Goal: Task Accomplishment & Management: Manage account settings

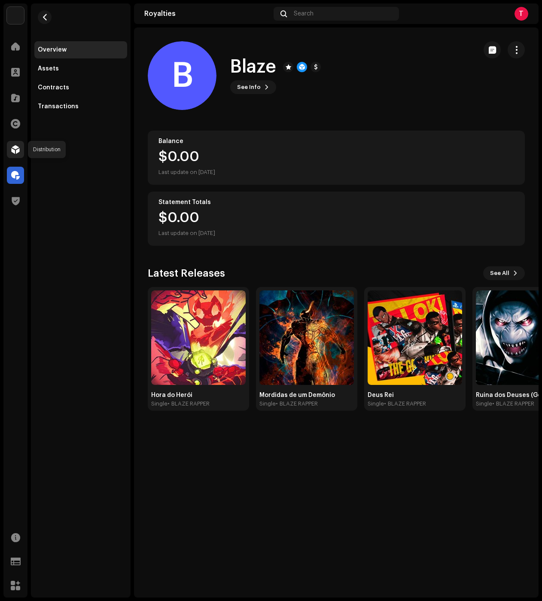
click at [17, 149] on span at bounding box center [15, 149] width 9 height 7
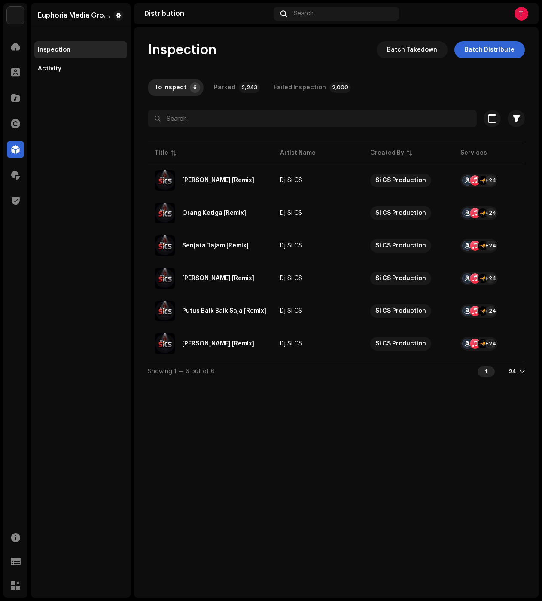
click at [321, 444] on div "Inspection Batch Takedown Batch Distribute To inspect 6 Parked 2,243 Failed Ins…" at bounding box center [336, 313] width 405 height 570
click at [60, 351] on div "Euphoria Media Group Inspection Activity" at bounding box center [81, 300] width 100 height 594
drag, startPoint x: 69, startPoint y: 117, endPoint x: 66, endPoint y: 147, distance: 29.8
click at [69, 117] on div "Euphoria Media Group Inspection Activity" at bounding box center [81, 300] width 100 height 594
click at [124, 132] on div "Euphoria Media Group Inspection Activity" at bounding box center [81, 300] width 100 height 594
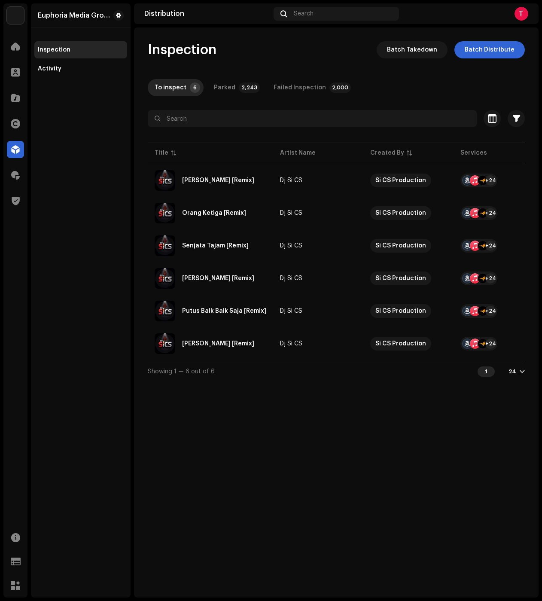
drag, startPoint x: 99, startPoint y: 147, endPoint x: 170, endPoint y: 100, distance: 85.2
click at [99, 147] on div "Euphoria Media Group Inspection Activity" at bounding box center [81, 300] width 100 height 594
click at [229, 89] on div "Parked" at bounding box center [224, 87] width 21 height 17
click at [170, 86] on div "To inspect" at bounding box center [171, 87] width 32 height 17
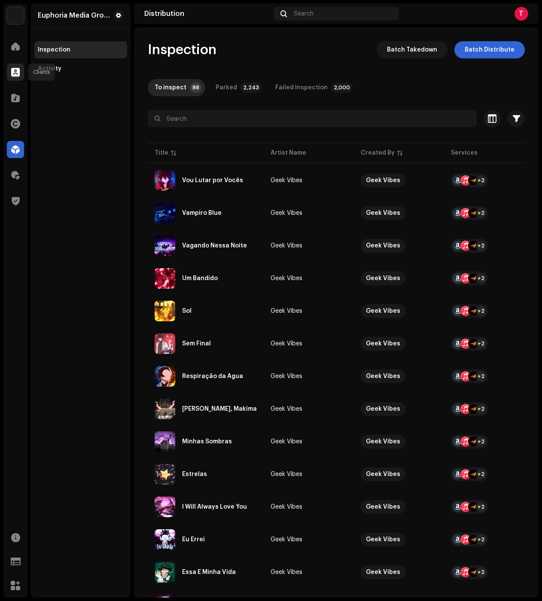
click at [19, 76] on div at bounding box center [15, 72] width 17 height 17
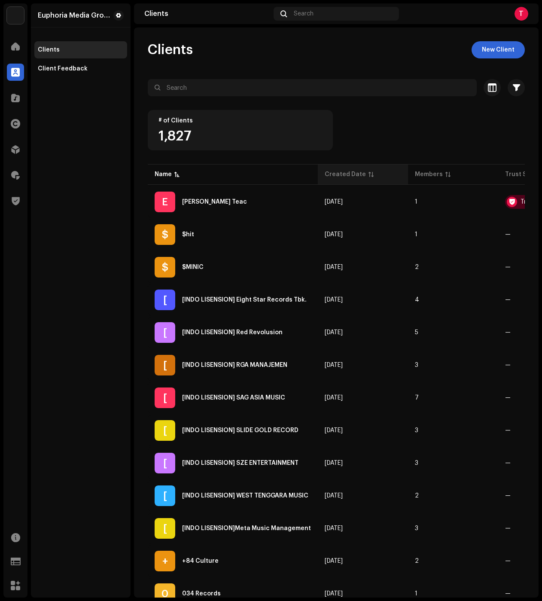
click at [336, 178] on div "Created Date" at bounding box center [345, 174] width 41 height 9
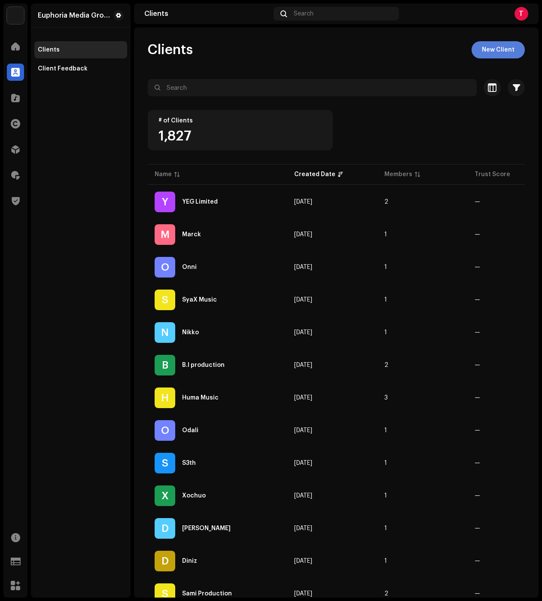
click at [499, 55] on span "New Client" at bounding box center [498, 49] width 33 height 17
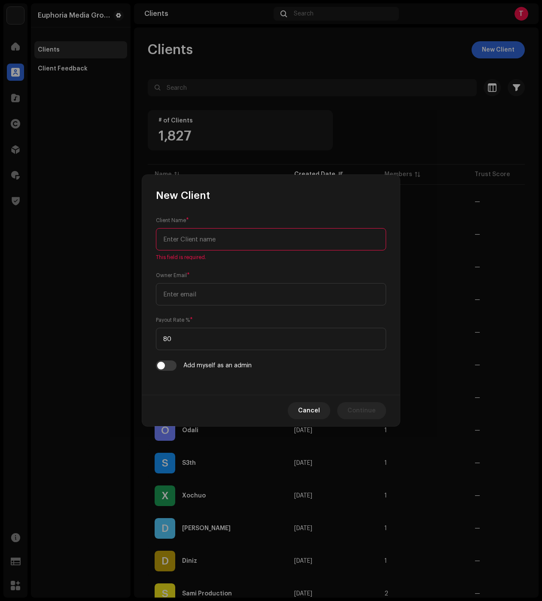
click at [229, 238] on input "text" at bounding box center [271, 239] width 230 height 22
paste input "Y NOT 7"
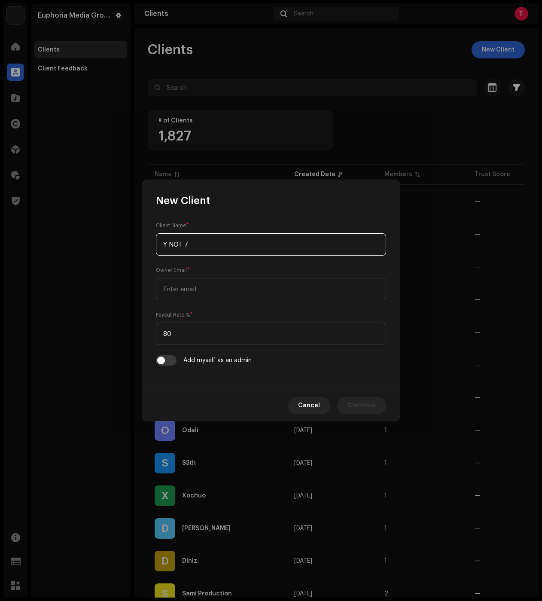
type input "Y NOT 7"
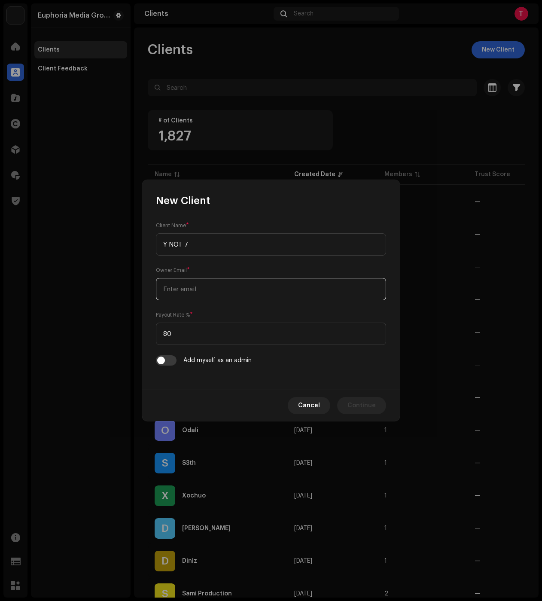
click at [198, 289] on input "email" at bounding box center [271, 289] width 230 height 22
paste input "[EMAIL_ADDRESS][DOMAIN_NAME]"
type input "[EMAIL_ADDRESS][DOMAIN_NAME]"
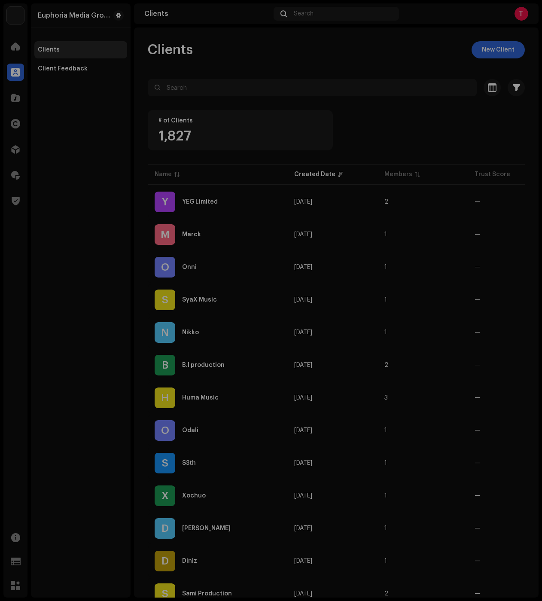
click at [68, 87] on div "New Client Client Name * Y NOT 7 Owner Email * [EMAIL_ADDRESS][DOMAIN_NAME] Pay…" at bounding box center [271, 300] width 542 height 601
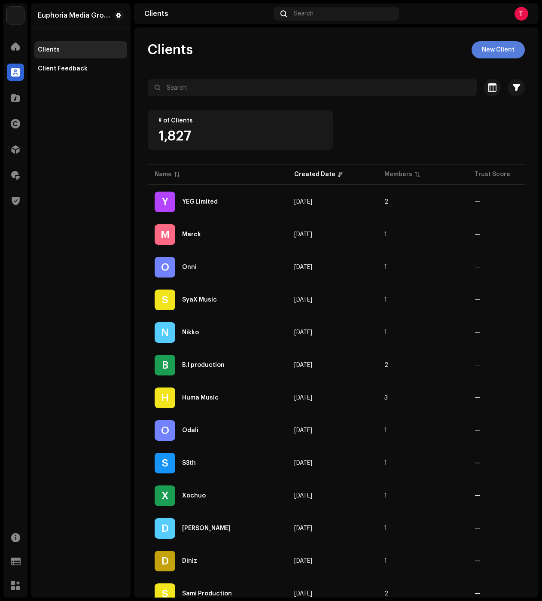
click at [498, 55] on span "New Client" at bounding box center [498, 49] width 33 height 17
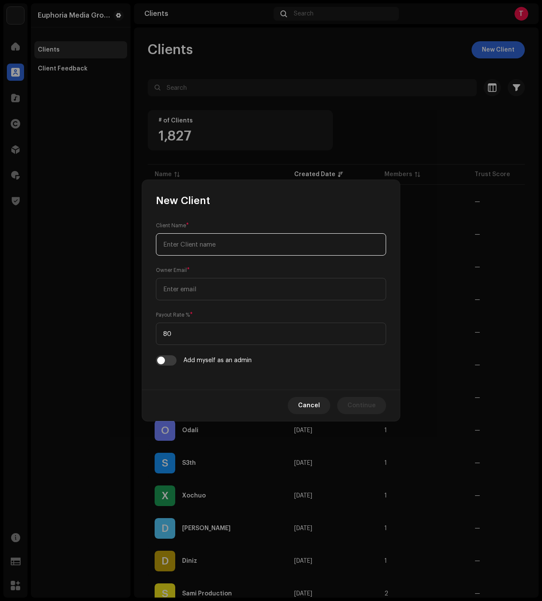
click at [219, 253] on input "text" at bounding box center [271, 244] width 230 height 22
paste input "Y NOT 7"
type input "Y NOT 7"
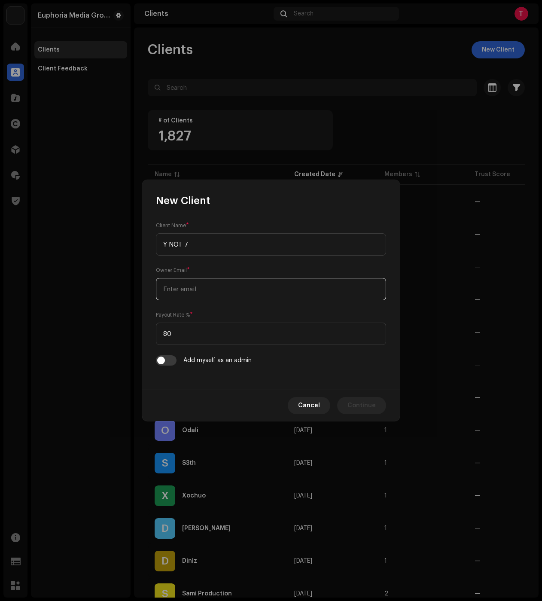
click at [203, 284] on input "email" at bounding box center [271, 289] width 230 height 22
paste input "[EMAIL_ADDRESS][DOMAIN_NAME]"
type input "[EMAIL_ADDRESS][DOMAIN_NAME]"
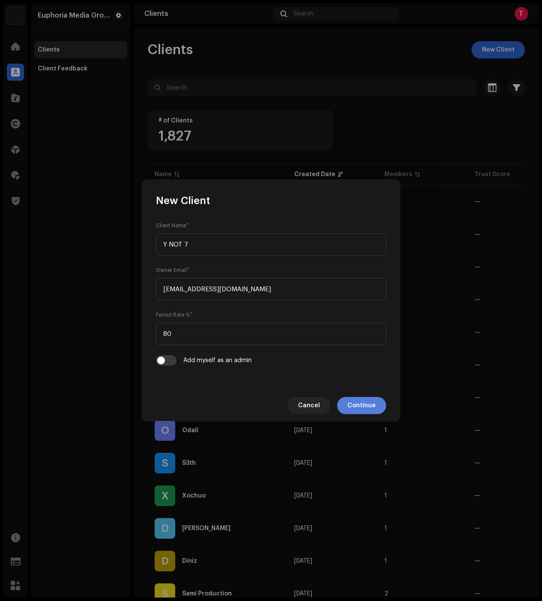
click at [360, 405] on span "Continue" at bounding box center [362, 405] width 28 height 17
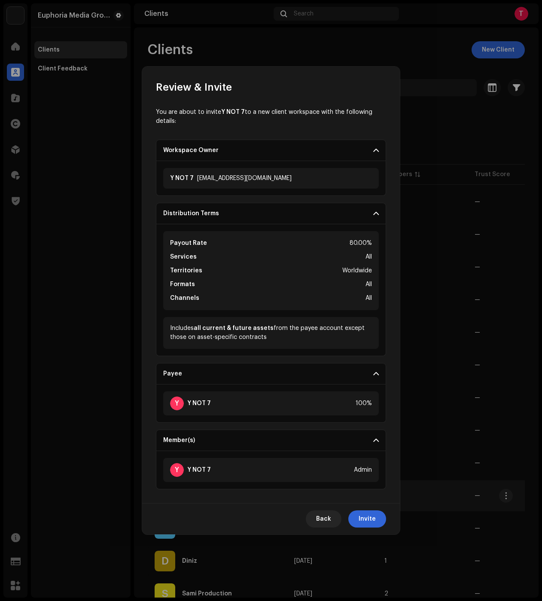
drag, startPoint x: 377, startPoint y: 517, endPoint x: 378, endPoint y: 499, distance: 17.3
click at [377, 517] on button "Invite" at bounding box center [368, 519] width 38 height 17
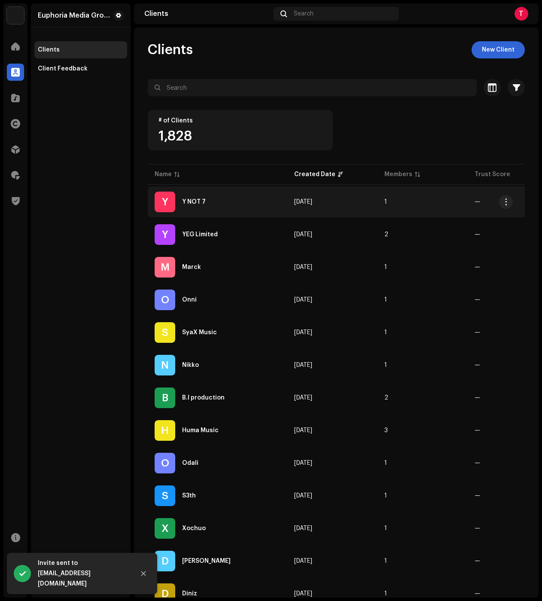
click at [202, 202] on div "Y NOT 7" at bounding box center [194, 202] width 24 height 6
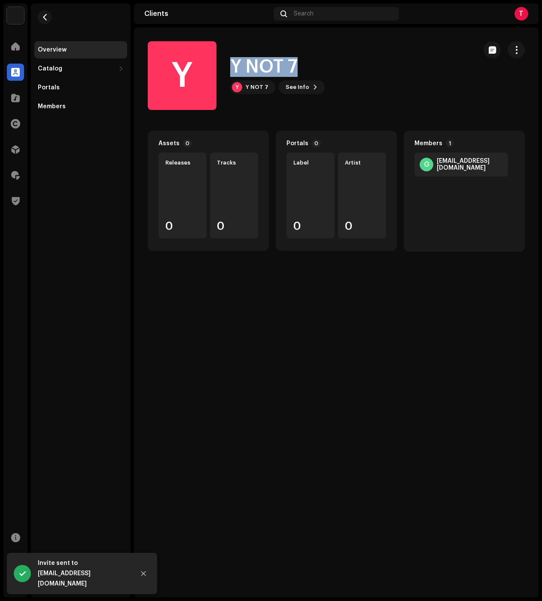
drag, startPoint x: 235, startPoint y: 64, endPoint x: 303, endPoint y: 64, distance: 67.5
click at [303, 64] on div "Y NOT 7" at bounding box center [277, 67] width 95 height 20
copy h1 "Y NOT 7"
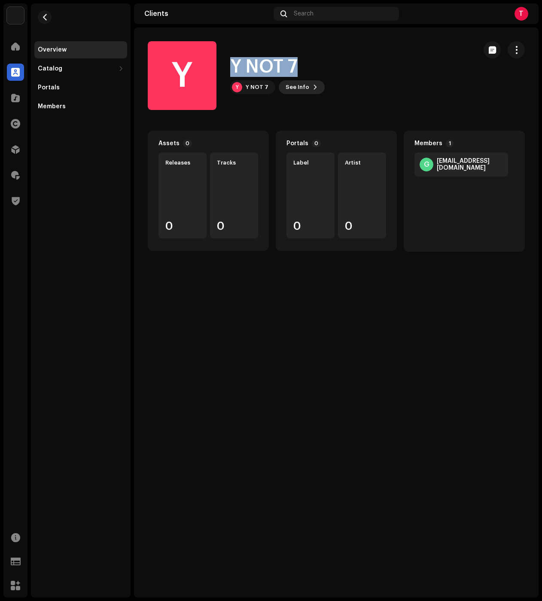
click at [303, 89] on span "See Info" at bounding box center [298, 87] width 24 height 17
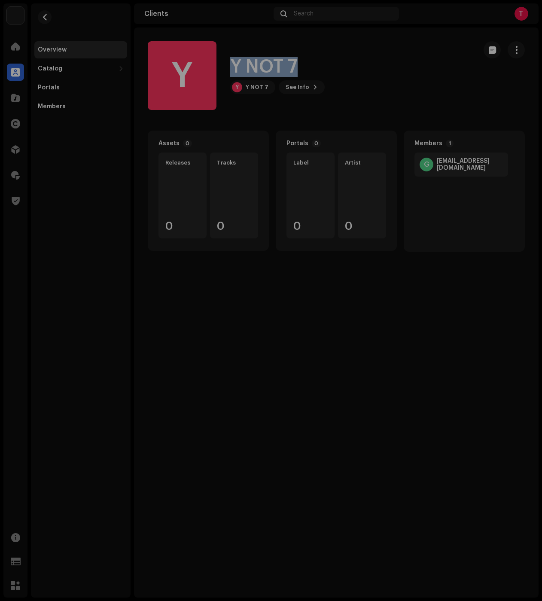
click at [265, 88] on div "Y Y NOT 7 689472 Payee ID 756818 Created On [DATE]" at bounding box center [271, 300] width 542 height 601
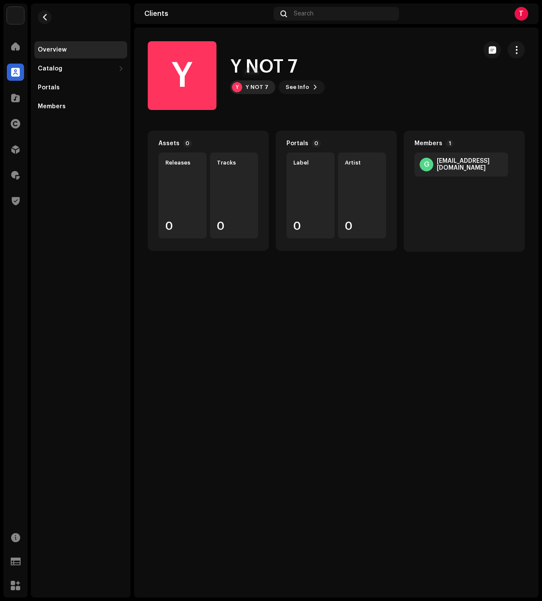
click at [257, 87] on div "Y NOT 7" at bounding box center [257, 87] width 23 height 7
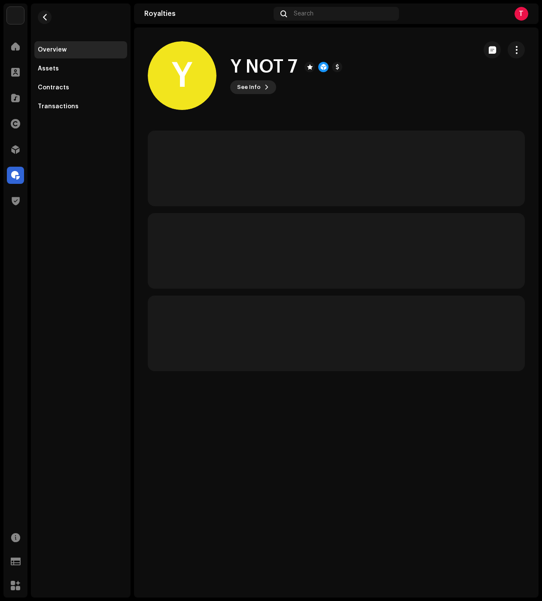
click at [255, 86] on span "See Info" at bounding box center [249, 87] width 24 height 17
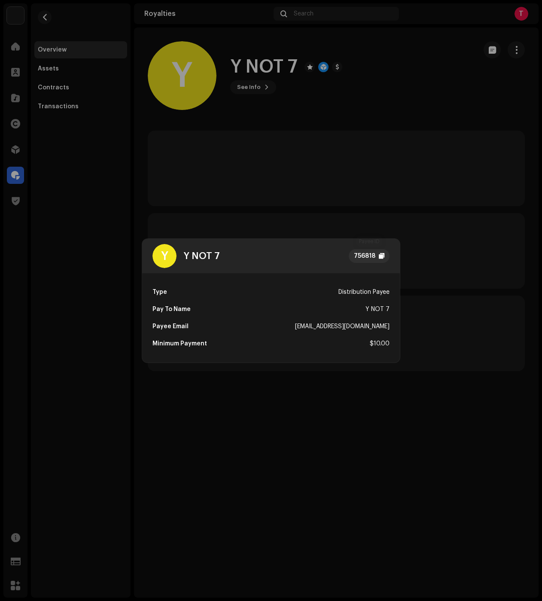
click at [377, 260] on div "756818" at bounding box center [369, 256] width 41 height 14
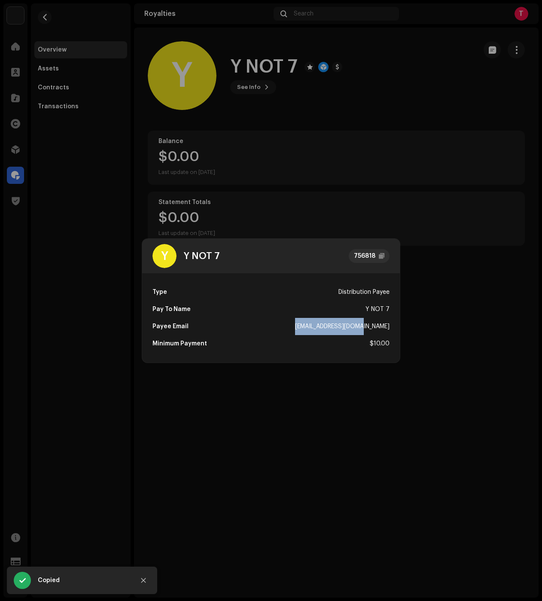
drag, startPoint x: 323, startPoint y: 324, endPoint x: 394, endPoint y: 325, distance: 70.9
click at [394, 325] on div "Type Distribution Payee Pay To Name Y NOT 7 Payee Email [EMAIL_ADDRESS][DOMAIN_…" at bounding box center [271, 317] width 258 height 89
copy div "[EMAIL_ADDRESS][DOMAIN_NAME]"
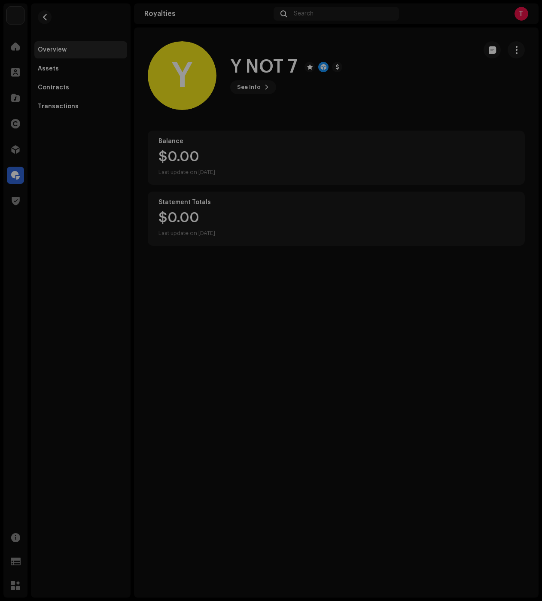
click at [326, 395] on div "Y Y NOT 7 756818 Type Distribution Payee Pay To Name Y NOT 7 Payee Email [EMAIL…" at bounding box center [271, 300] width 542 height 601
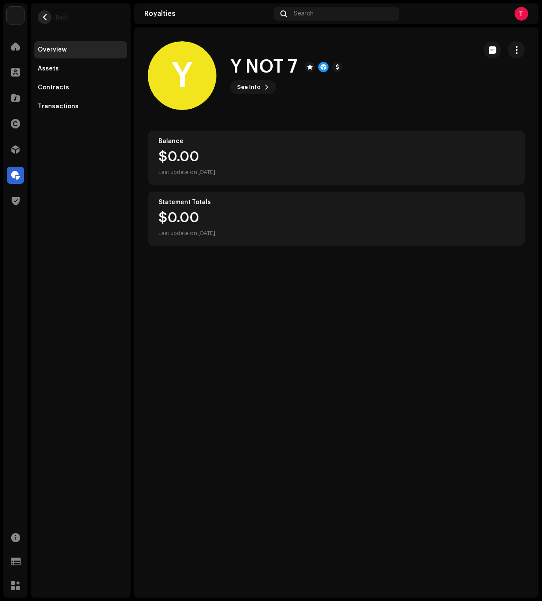
click at [48, 22] on button "button" at bounding box center [45, 17] width 14 height 14
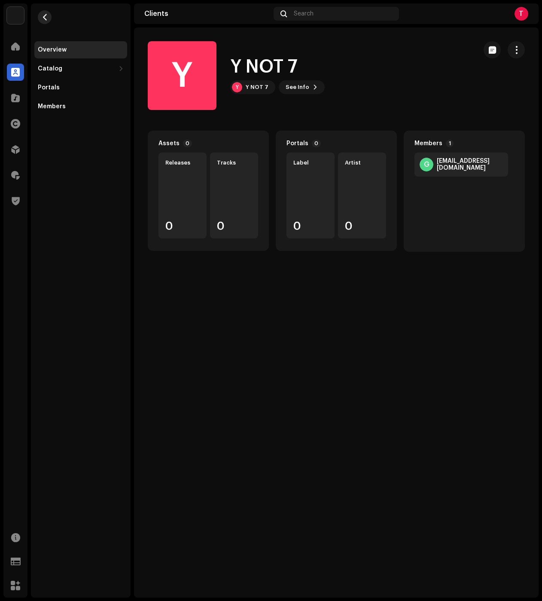
click at [51, 18] on button "button" at bounding box center [45, 17] width 14 height 14
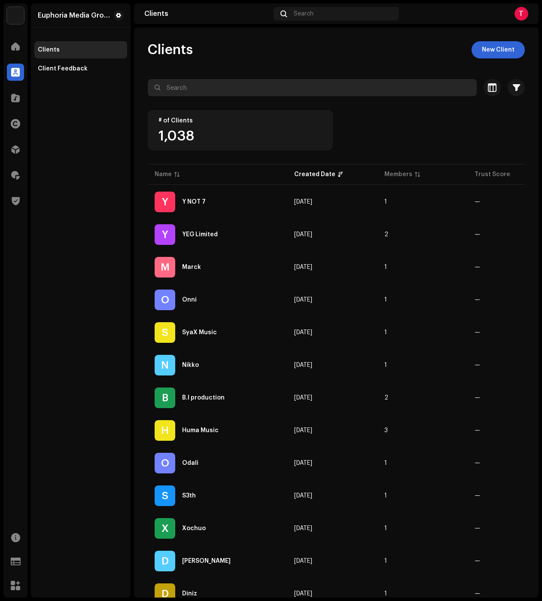
click at [218, 88] on input "text" at bounding box center [312, 87] width 329 height 17
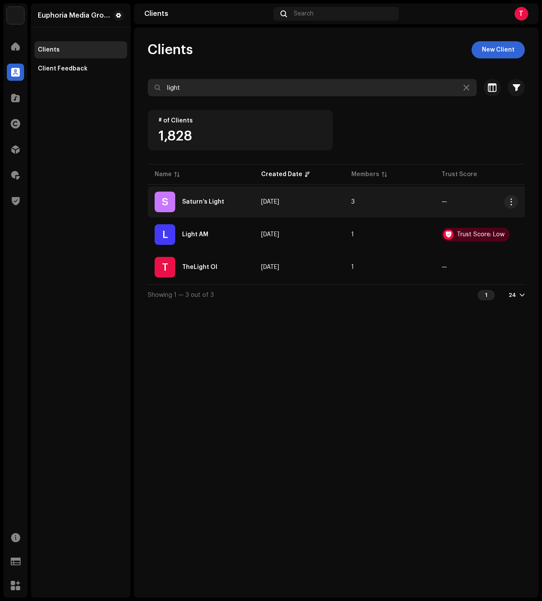
type input "light"
click at [207, 200] on div "Saturn’s Light" at bounding box center [203, 202] width 42 height 6
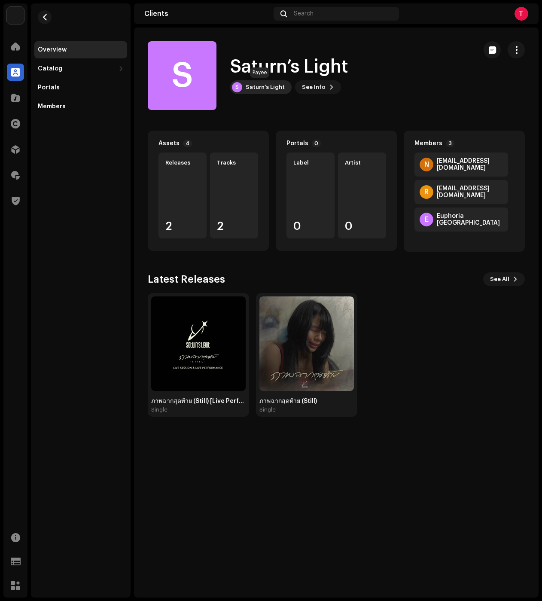
click at [273, 88] on div "Saturn’s Light" at bounding box center [265, 87] width 39 height 7
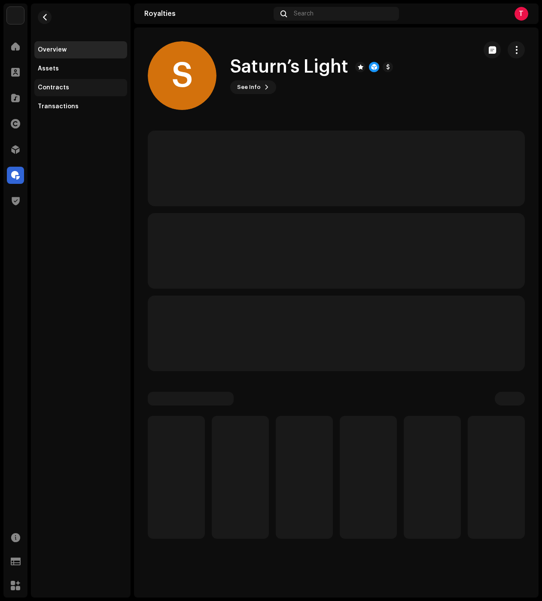
click at [62, 89] on div "Contracts" at bounding box center [53, 87] width 31 height 7
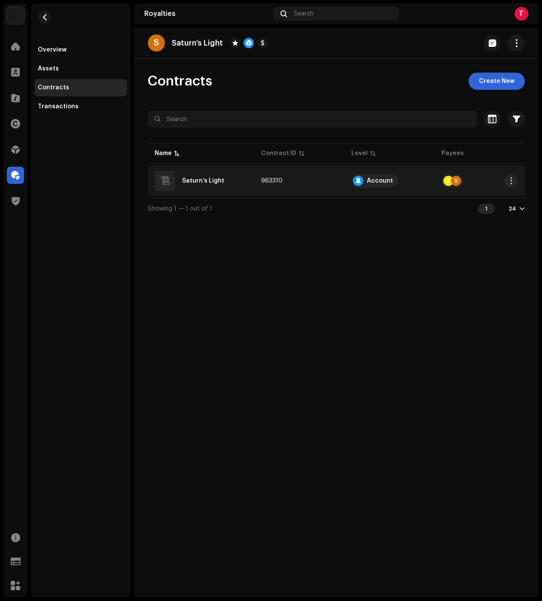
click at [200, 180] on div "Saturn’s Light" at bounding box center [203, 181] width 42 height 6
click at [204, 181] on div "Saturn’s Light" at bounding box center [203, 181] width 42 height 6
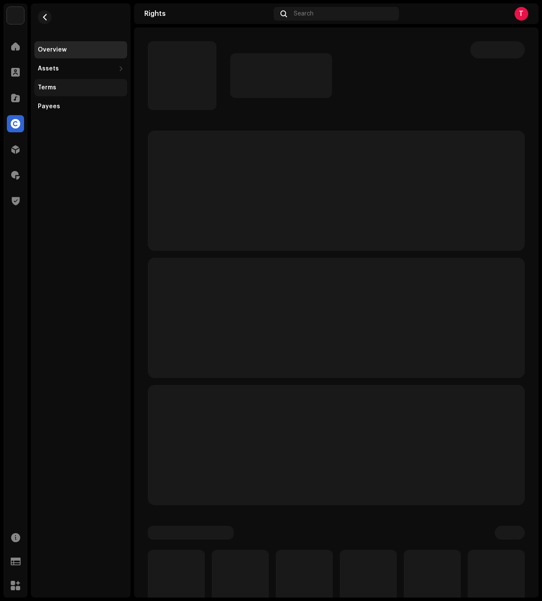
click at [58, 89] on div "Terms" at bounding box center [81, 87] width 86 height 7
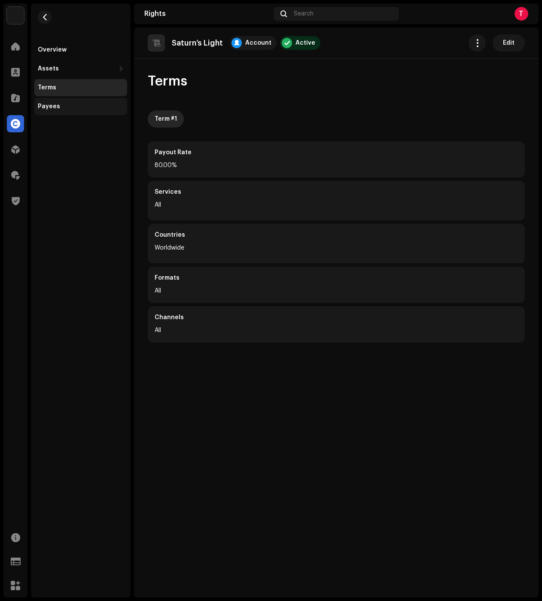
click at [70, 100] on div "Payees" at bounding box center [80, 106] width 93 height 17
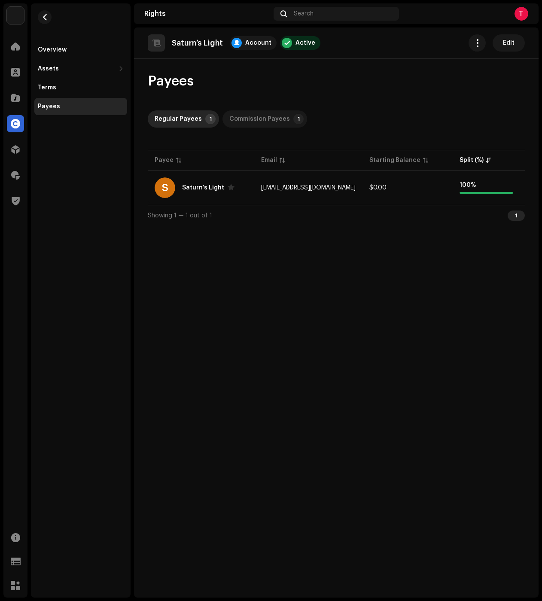
click at [254, 119] on div "Commission Payees" at bounding box center [260, 118] width 61 height 17
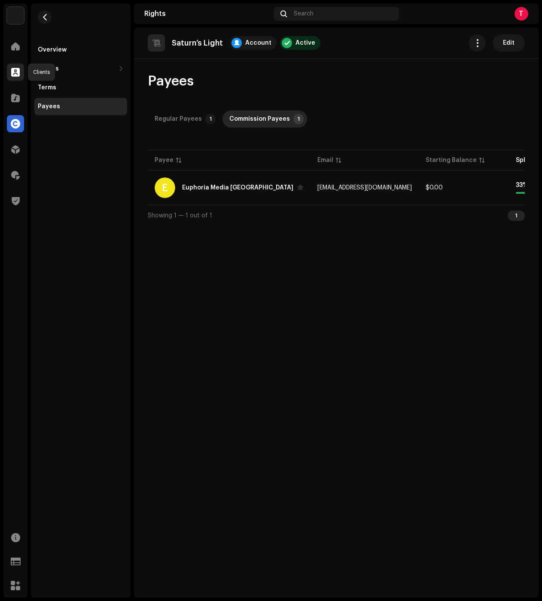
click at [18, 70] on span at bounding box center [15, 72] width 9 height 7
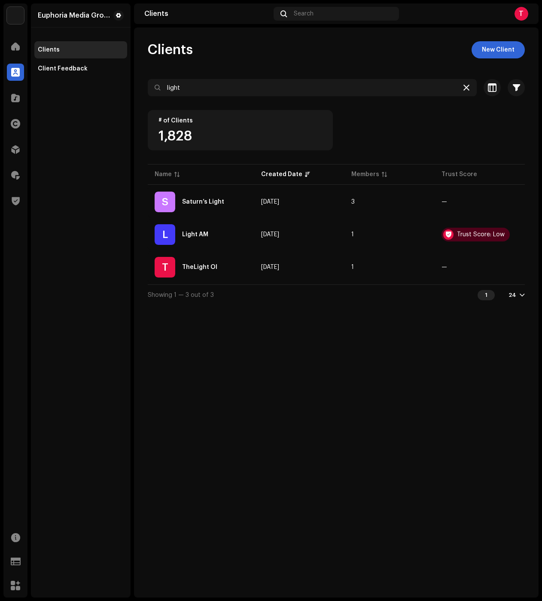
click at [468, 83] on div at bounding box center [467, 88] width 10 height 10
click at [465, 89] on icon at bounding box center [467, 87] width 6 height 7
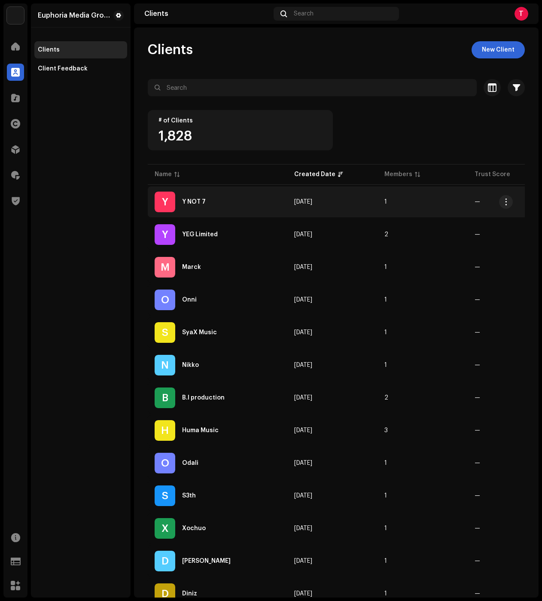
click at [220, 201] on div "Y Y NOT 7" at bounding box center [218, 202] width 126 height 21
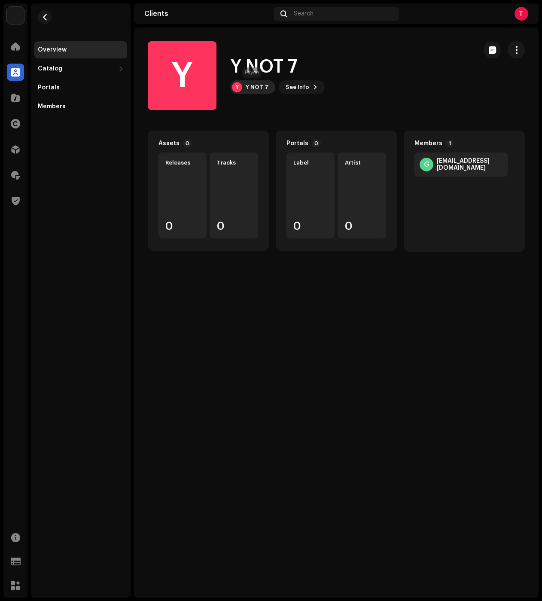
click at [243, 90] on div "Y Y NOT 7" at bounding box center [252, 87] width 45 height 14
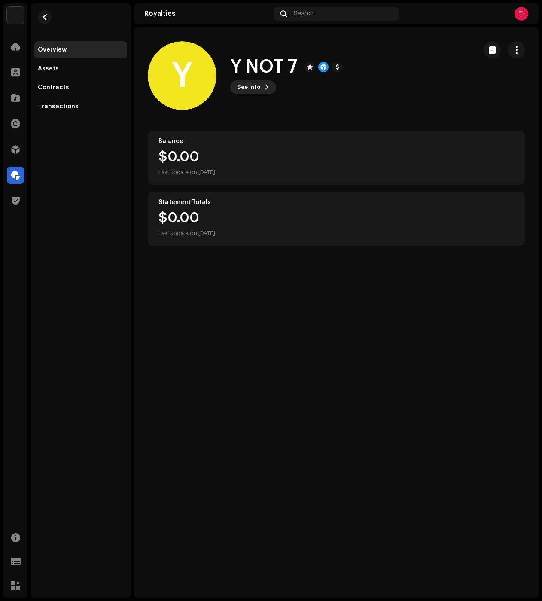
click at [258, 83] on span "See Info" at bounding box center [249, 87] width 24 height 17
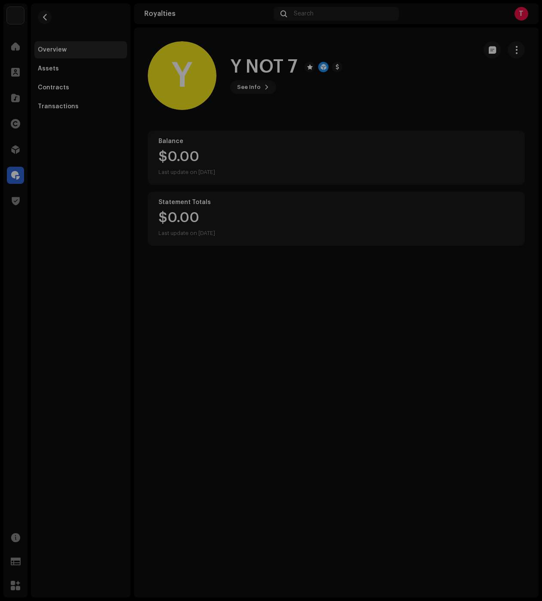
drag, startPoint x: 419, startPoint y: 93, endPoint x: 409, endPoint y: 95, distance: 9.7
click at [419, 93] on div "Y Y NOT 7 756818 Type Distribution Payee Pay To Name Y NOT 7 Payee Email [EMAIL…" at bounding box center [271, 300] width 542 height 601
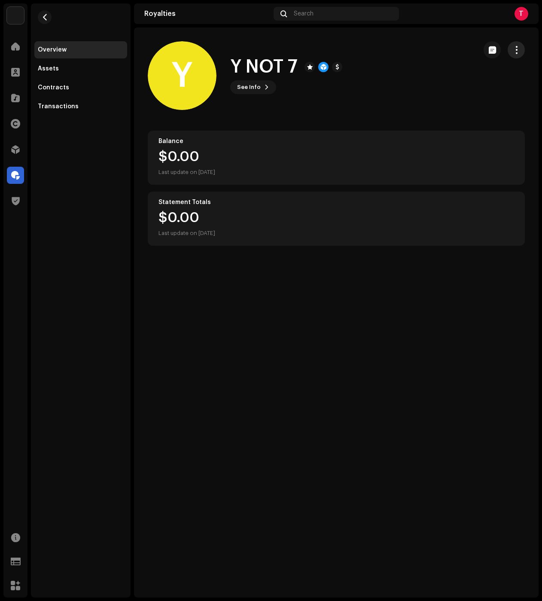
click at [518, 45] on button "button" at bounding box center [516, 49] width 17 height 17
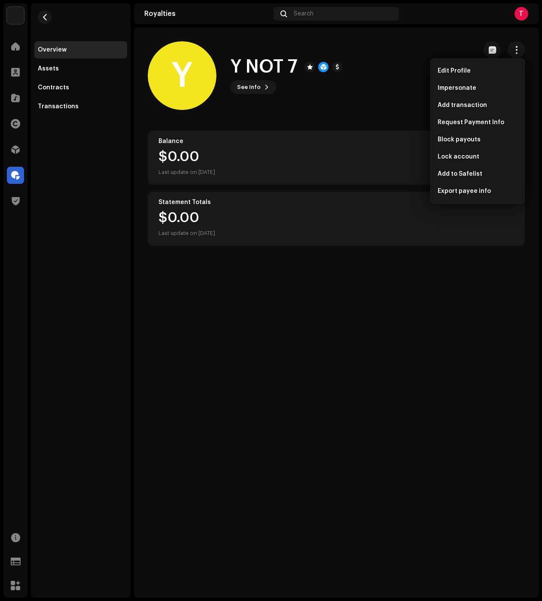
click at [328, 100] on div "Y Y NOT 7 See Info" at bounding box center [309, 75] width 322 height 69
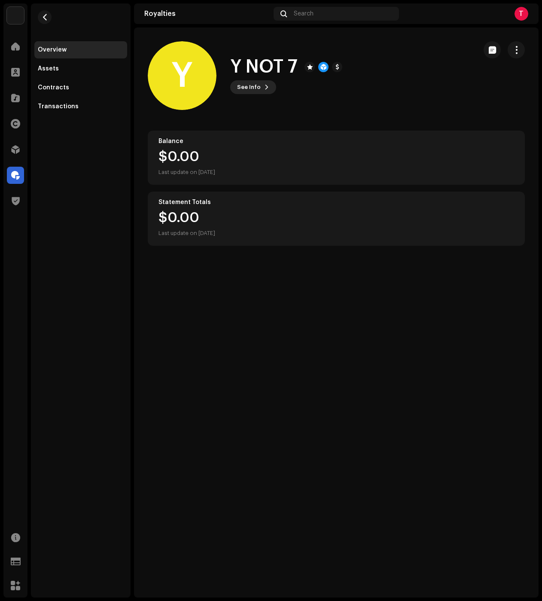
click at [267, 90] on span at bounding box center [266, 87] width 5 height 7
click at [368, 116] on div "Y Y NOT 7 756818 Type Distribution Payee Pay To Name Y NOT 7 Payee Email [EMAIL…" at bounding box center [271, 300] width 542 height 601
click at [69, 67] on div "Assets" at bounding box center [81, 68] width 86 height 7
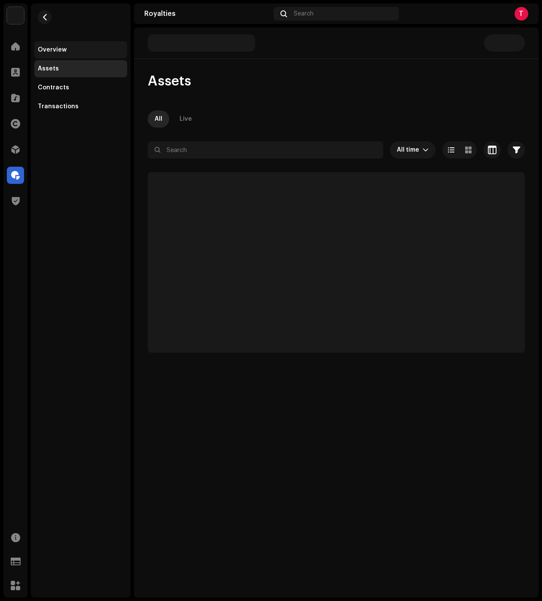
click at [61, 51] on div "Overview" at bounding box center [52, 49] width 29 height 7
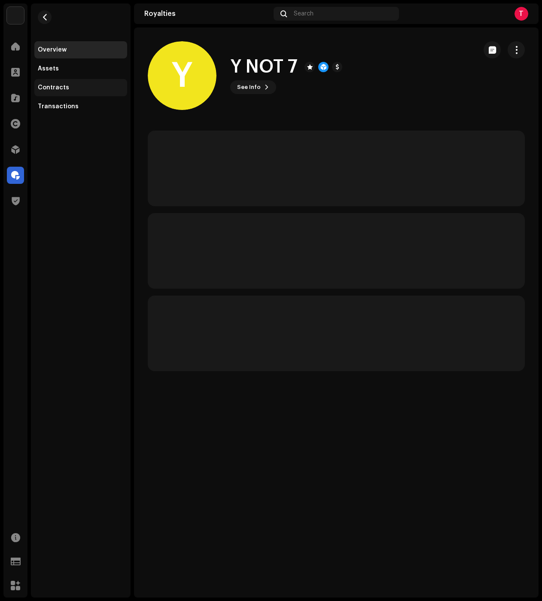
click at [49, 87] on div "Contracts" at bounding box center [53, 87] width 31 height 7
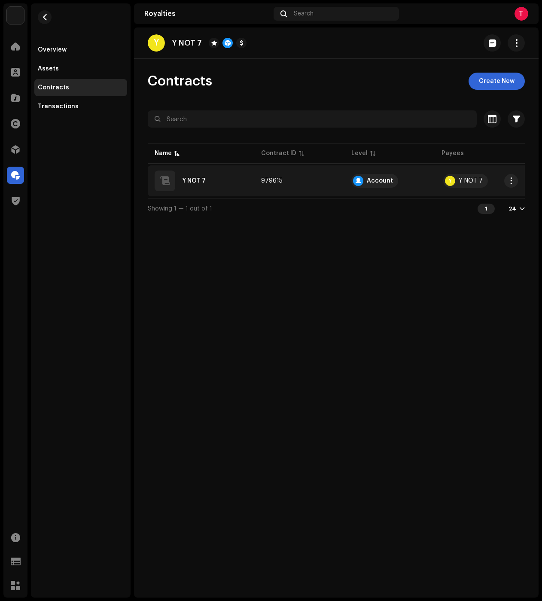
click at [201, 174] on div "Y NOT 7" at bounding box center [201, 181] width 93 height 21
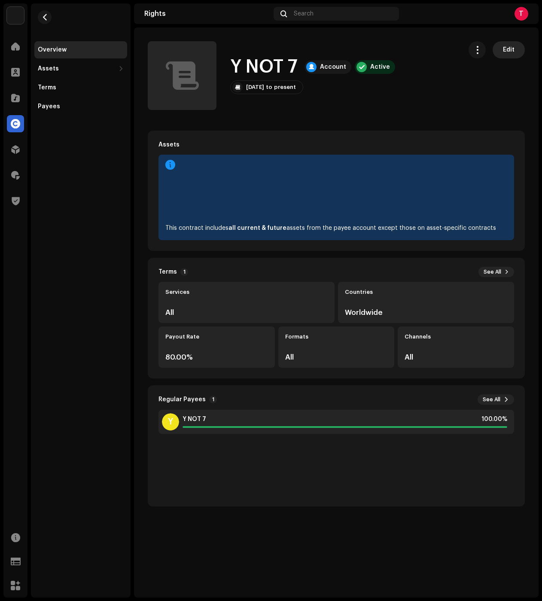
click at [511, 50] on span "Edit" at bounding box center [509, 49] width 12 height 17
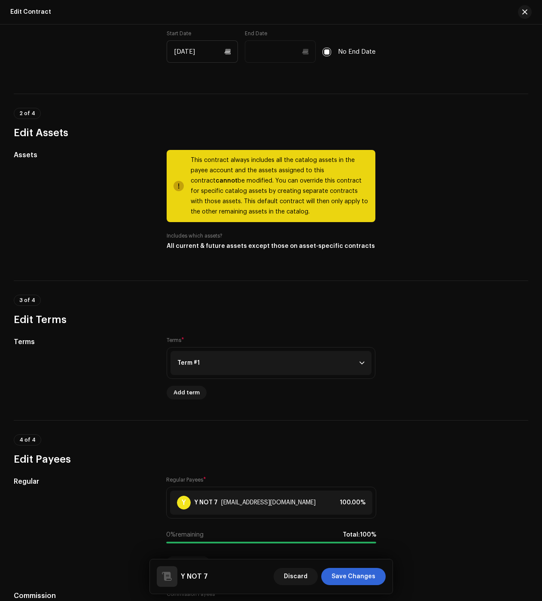
scroll to position [414, 0]
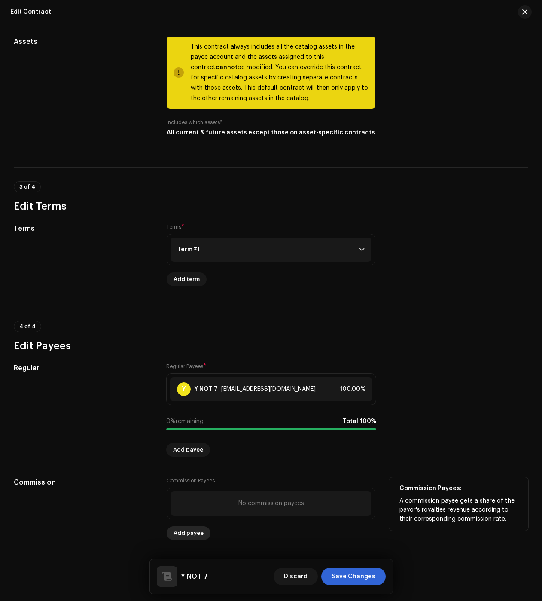
click at [176, 530] on span "Add payee" at bounding box center [189, 533] width 30 height 17
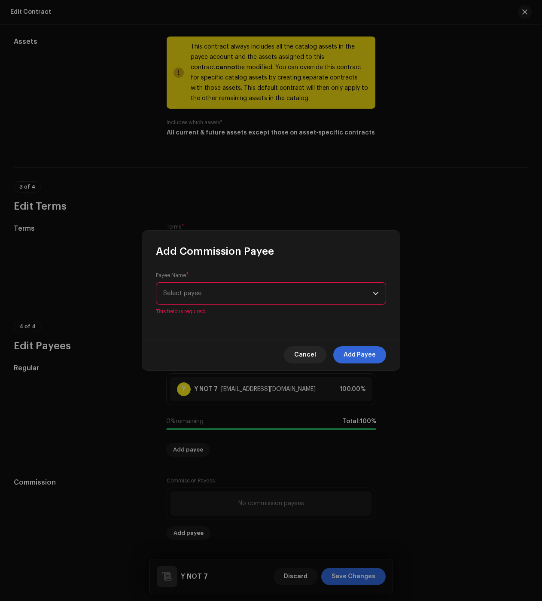
click at [189, 283] on div "Payee Name * Select payee This field is required." at bounding box center [271, 293] width 230 height 43
click at [182, 307] on div "Payee Name * Select payee This field is required." at bounding box center [271, 293] width 230 height 43
click at [185, 300] on span "Select payee" at bounding box center [268, 293] width 210 height 21
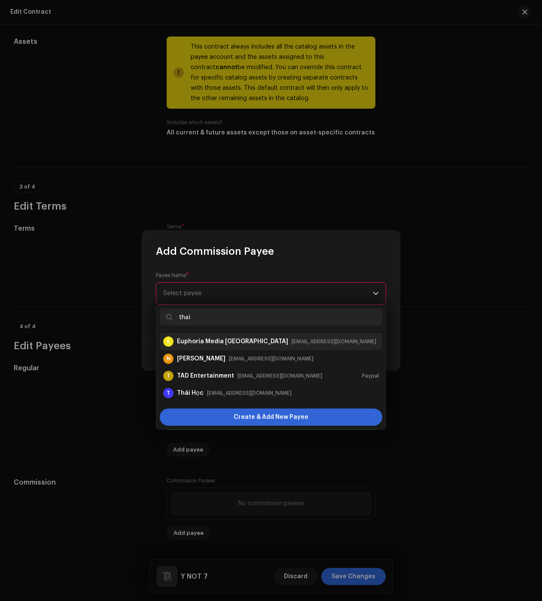
type input "thai"
click at [215, 345] on div "Euphoria Media [GEOGRAPHIC_DATA]" at bounding box center [232, 341] width 111 height 9
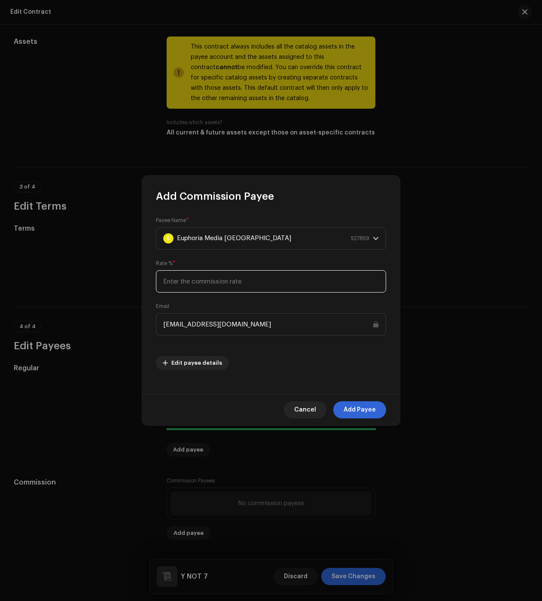
click at [203, 284] on input at bounding box center [271, 281] width 230 height 22
type input "33"
click at [362, 404] on span "Add Payee" at bounding box center [360, 409] width 32 height 17
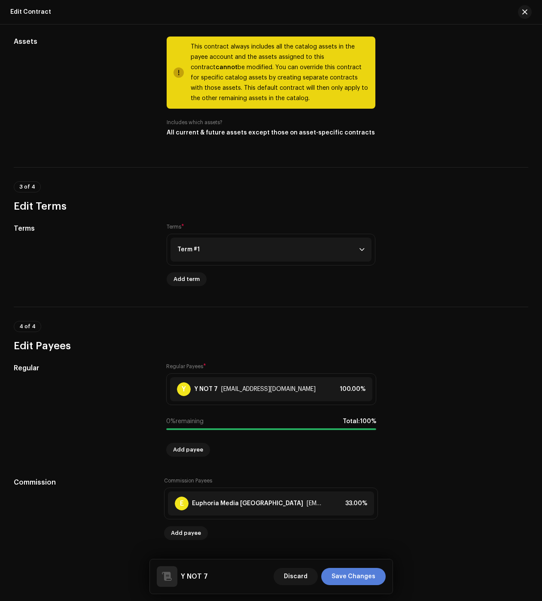
click at [367, 578] on span "Save Changes" at bounding box center [354, 576] width 44 height 17
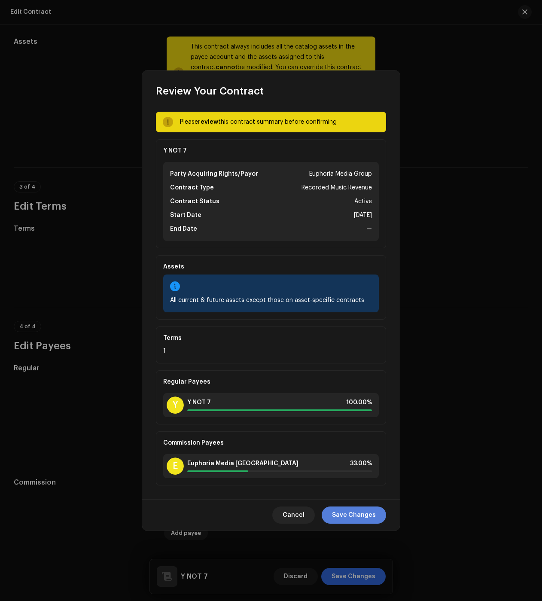
click at [360, 520] on span "Save Changes" at bounding box center [354, 515] width 44 height 17
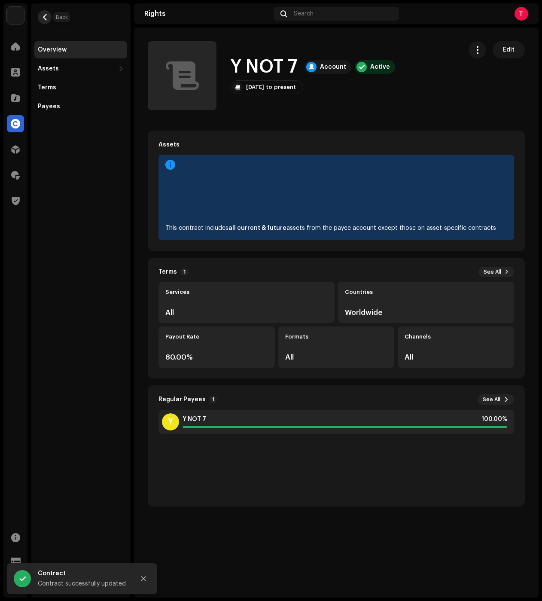
click at [46, 19] on span "button" at bounding box center [45, 17] width 6 height 7
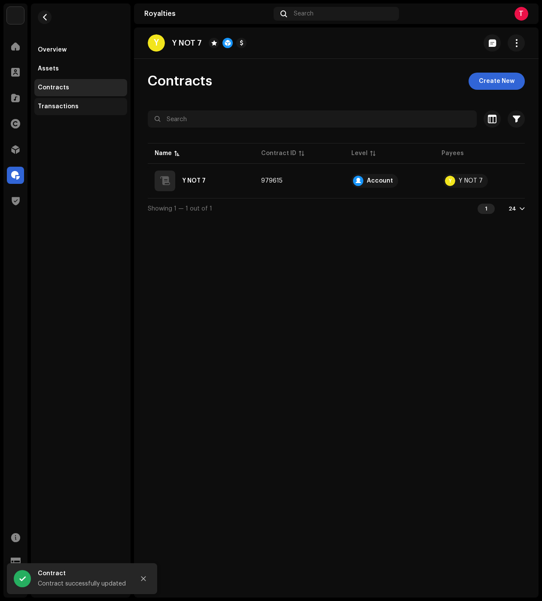
click at [79, 107] on div "Transactions" at bounding box center [81, 106] width 86 height 7
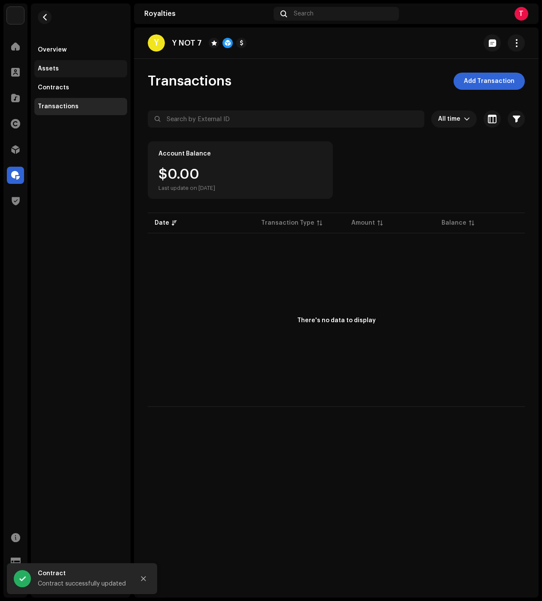
drag, startPoint x: 62, startPoint y: 87, endPoint x: 63, endPoint y: 73, distance: 14.2
click at [62, 87] on div "Contracts" at bounding box center [53, 87] width 31 height 7
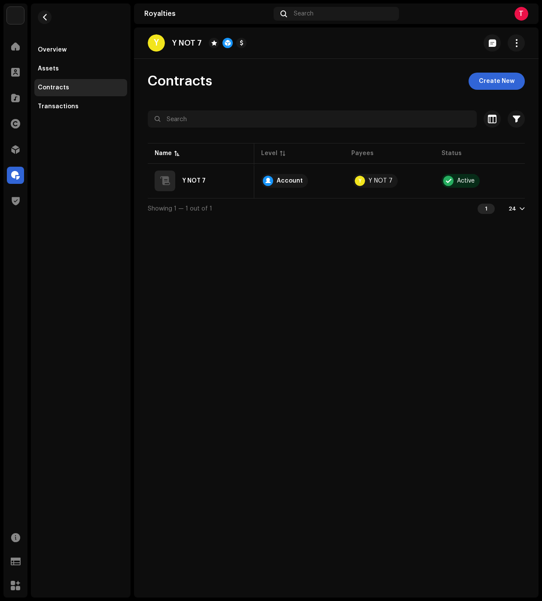
scroll to position [0, 80]
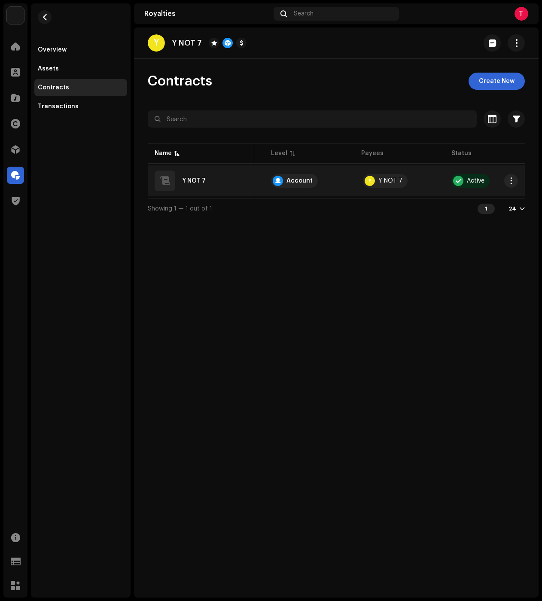
click at [198, 180] on div "Y NOT 7" at bounding box center [194, 181] width 24 height 6
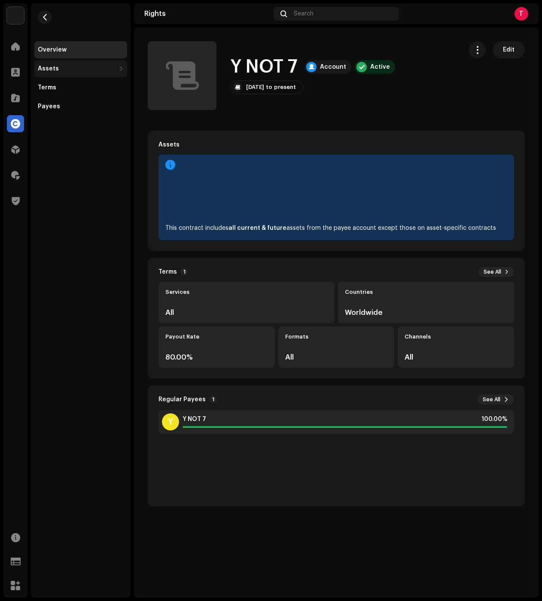
click at [58, 69] on div "Assets" at bounding box center [76, 68] width 77 height 7
click at [64, 89] on div "Releases" at bounding box center [55, 87] width 28 height 7
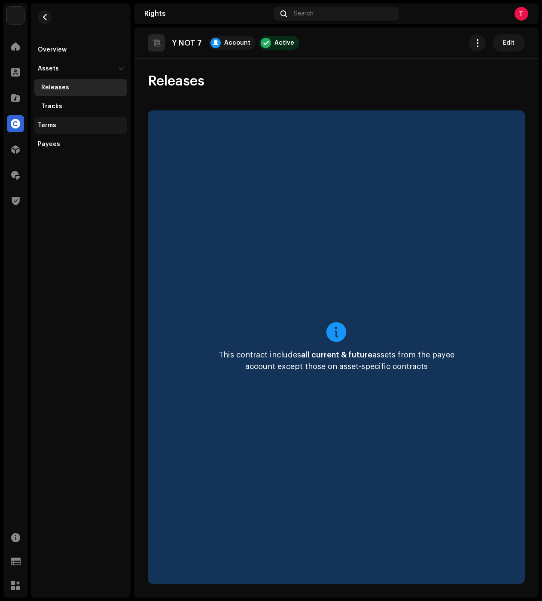
click at [67, 128] on div "Terms" at bounding box center [81, 125] width 86 height 7
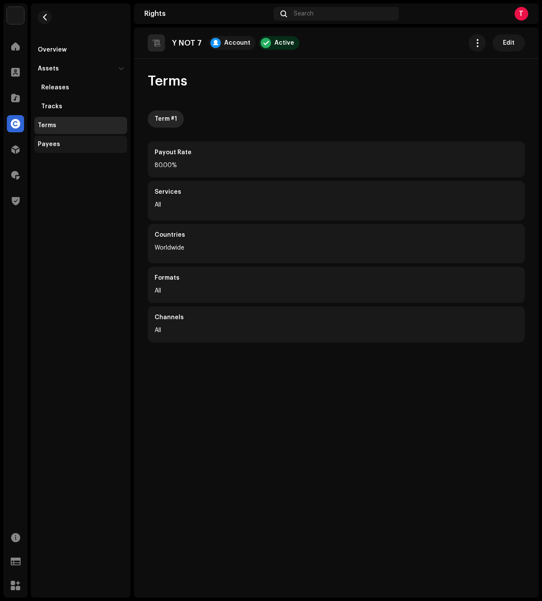
click at [54, 148] on div "Payees" at bounding box center [80, 144] width 93 height 17
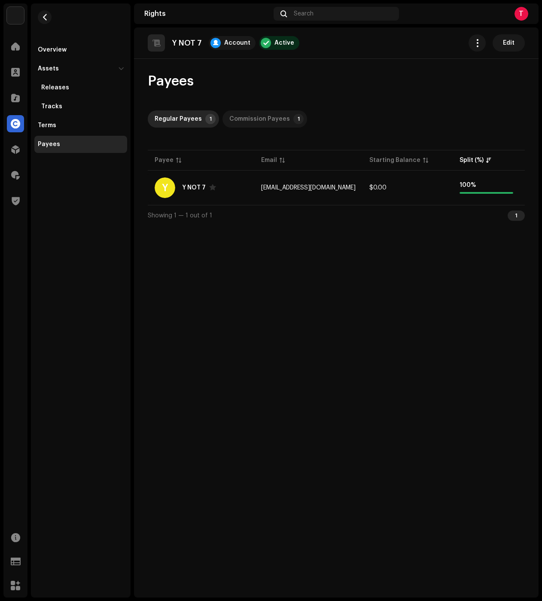
click at [233, 119] on div "Commission Payees" at bounding box center [260, 118] width 61 height 17
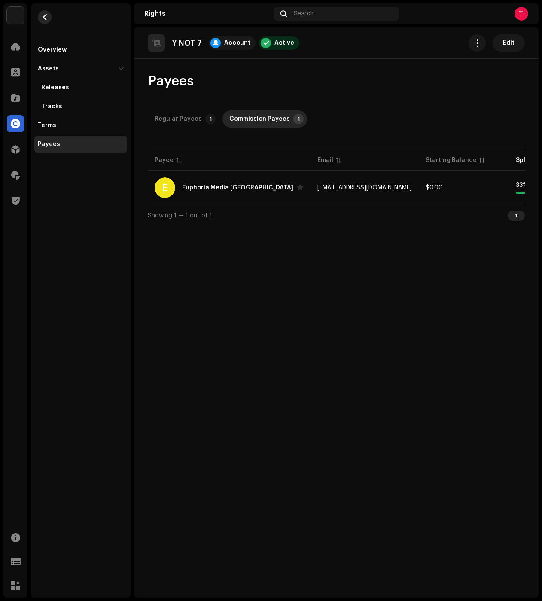
click at [49, 12] on button "button" at bounding box center [45, 17] width 14 height 14
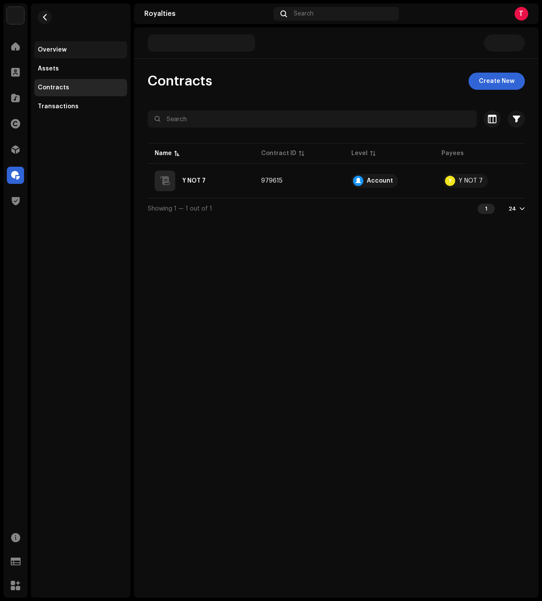
click at [62, 49] on div "Overview" at bounding box center [52, 49] width 29 height 7
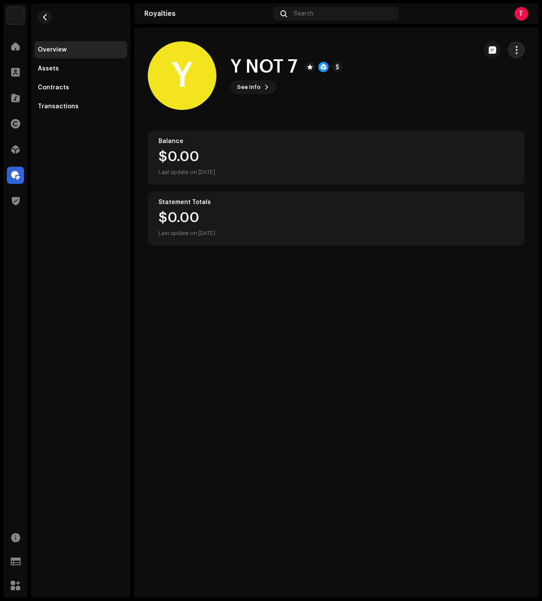
click at [521, 51] on button "button" at bounding box center [516, 49] width 17 height 17
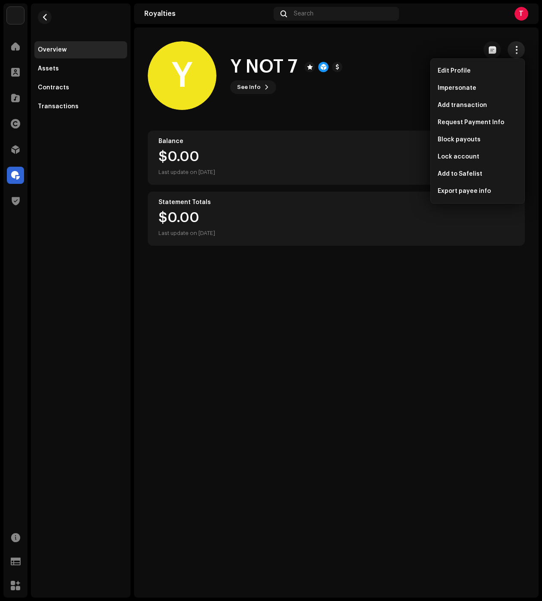
click at [519, 51] on span "button" at bounding box center [517, 49] width 8 height 7
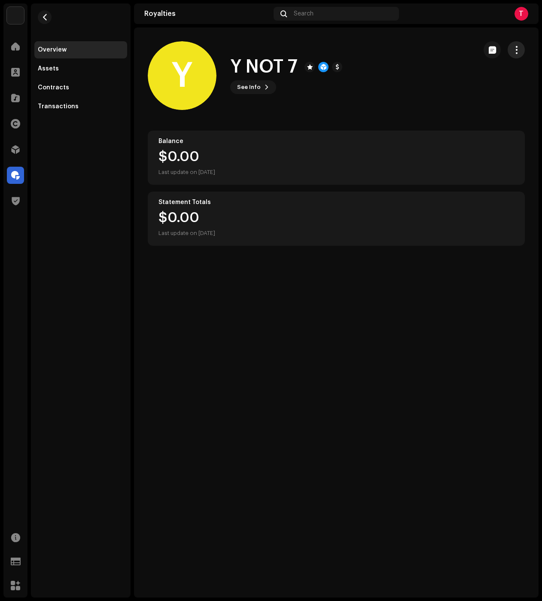
click at [520, 51] on span "button" at bounding box center [517, 49] width 8 height 7
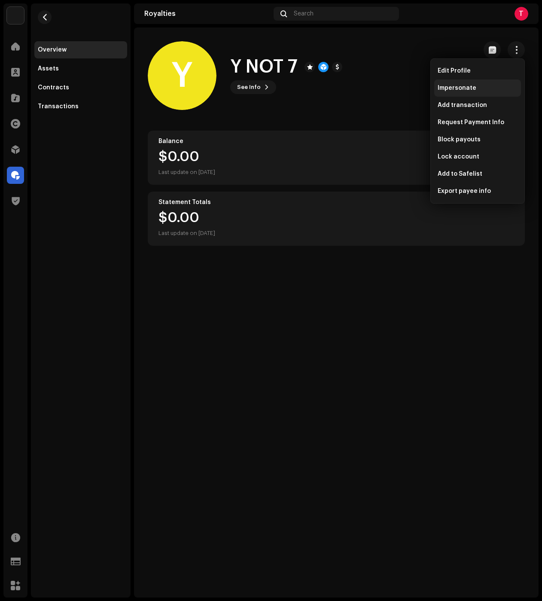
click at [469, 83] on div "Impersonate" at bounding box center [478, 88] width 87 height 17
